Goal: Information Seeking & Learning: Learn about a topic

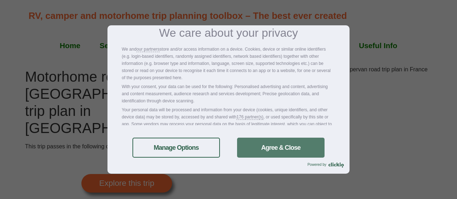
click at [278, 144] on link "Agree & Close" at bounding box center [281, 148] width 88 height 20
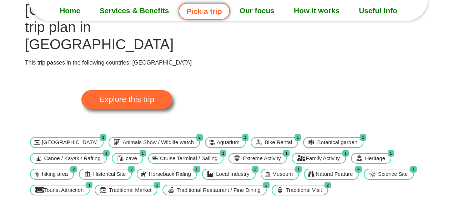
scroll to position [90, 0]
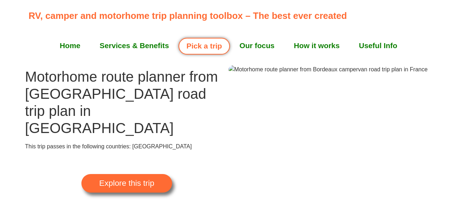
scroll to position [0, 0]
click at [202, 44] on link "Pick a trip" at bounding box center [204, 46] width 51 height 17
click at [116, 180] on span "Explore this trip" at bounding box center [126, 184] width 55 height 8
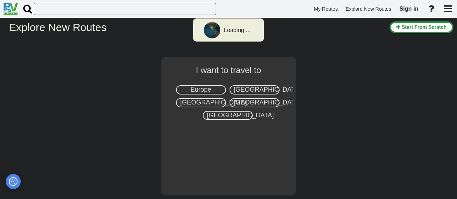
scroll to position [0, 0]
select select "number:1"
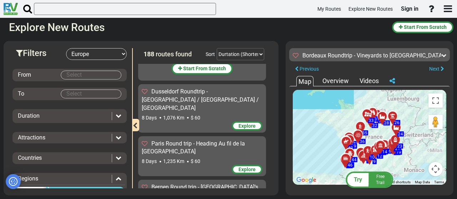
scroll to position [4678, 0]
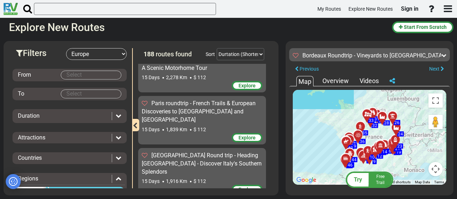
click at [371, 139] on div "To activate drag with keyboard, press Alt + Enter. Once in keyboard drag state,…" at bounding box center [370, 137] width 154 height 95
click at [436, 100] on button "Toggle fullscreen view" at bounding box center [436, 101] width 14 height 14
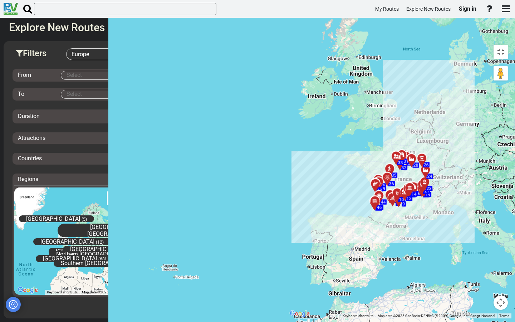
click at [386, 166] on div at bounding box center [392, 171] width 12 height 11
click at [457, 199] on button "Map camera controls" at bounding box center [500, 302] width 14 height 14
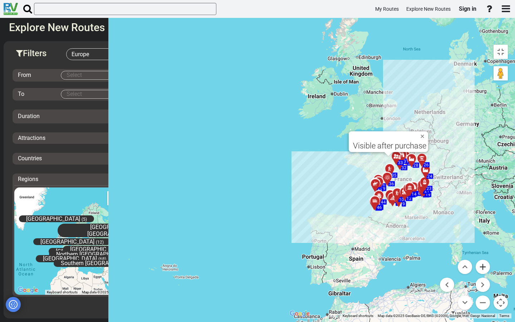
click at [457, 199] on button "Zoom in" at bounding box center [482, 266] width 14 height 14
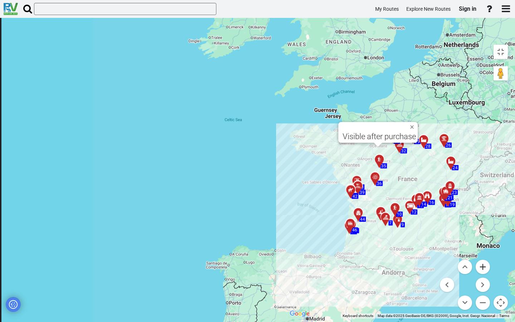
click at [457, 199] on button "Zoom in" at bounding box center [482, 266] width 14 height 14
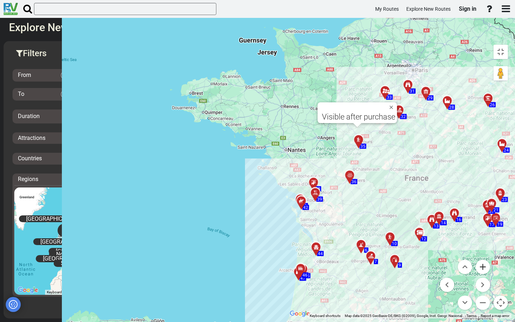
click at [457, 199] on button "Zoom in" at bounding box center [482, 266] width 14 height 14
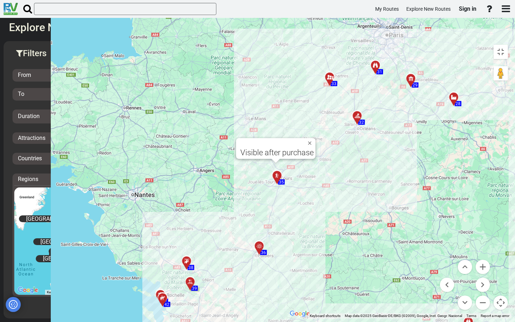
drag, startPoint x: 196, startPoint y: 182, endPoint x: 155, endPoint y: 257, distance: 84.9
click at [286, 199] on div "To activate drag with keyboard, press Alt + Enter. Once in keyboard drag state,…" at bounding box center [398, 179] width 225 height 277
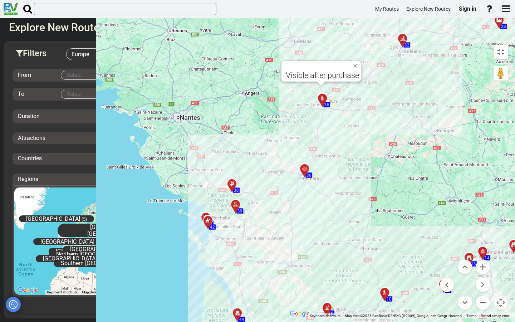
drag, startPoint x: 165, startPoint y: 110, endPoint x: 210, endPoint y: 32, distance: 90.2
click at [286, 41] on div "To activate drag with keyboard, press Alt + Enter. Once in keyboard drag state,…" at bounding box center [398, 179] width 225 height 277
click at [228, 181] on div at bounding box center [234, 186] width 12 height 11
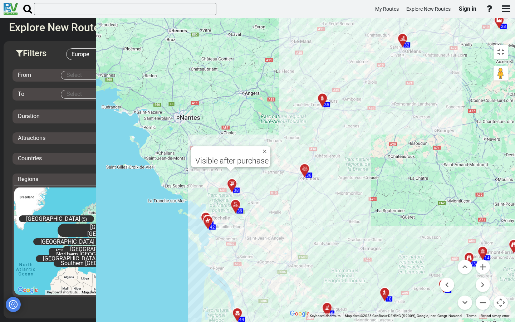
click at [232, 199] on icon at bounding box center [235, 205] width 7 height 6
